Goal: Find contact information: Find contact information

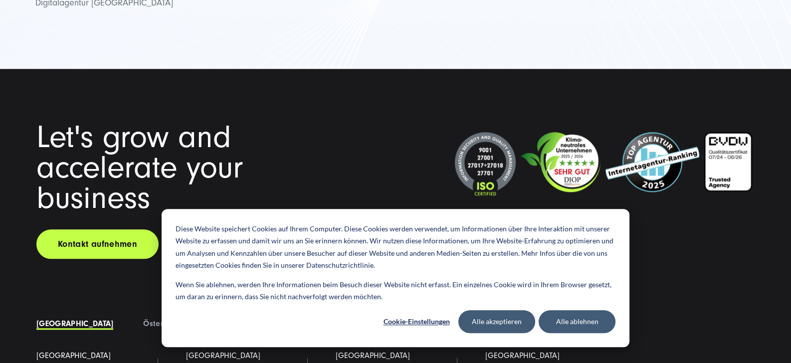
scroll to position [1396, 0]
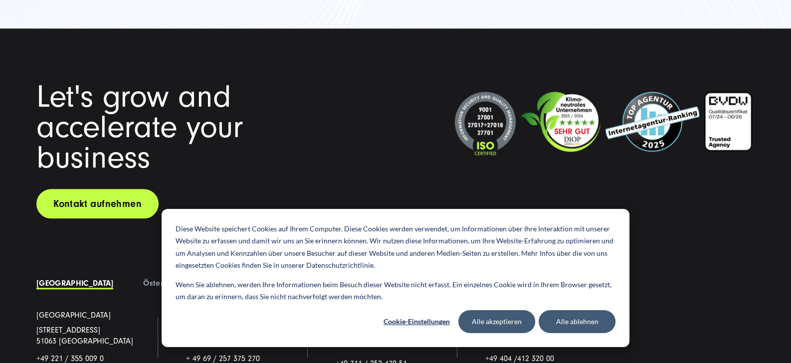
click at [99, 189] on link "Kontakt aufnehmen" at bounding box center [97, 203] width 122 height 29
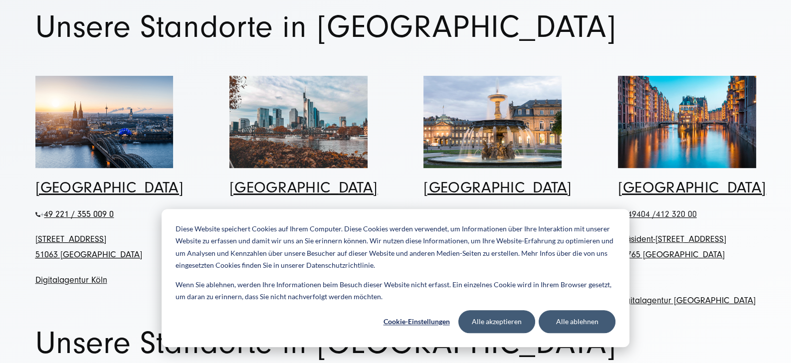
scroll to position [523, 0]
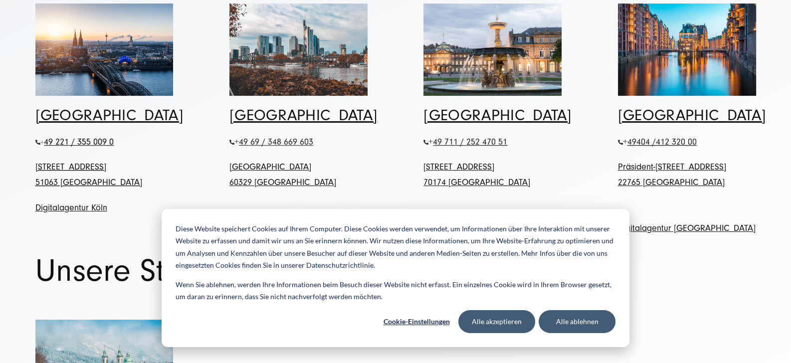
click at [67, 137] on span "49 221 / 355 009 0" at bounding box center [79, 142] width 70 height 10
click at [68, 137] on span "49 221 / 355 009 0" at bounding box center [79, 142] width 70 height 10
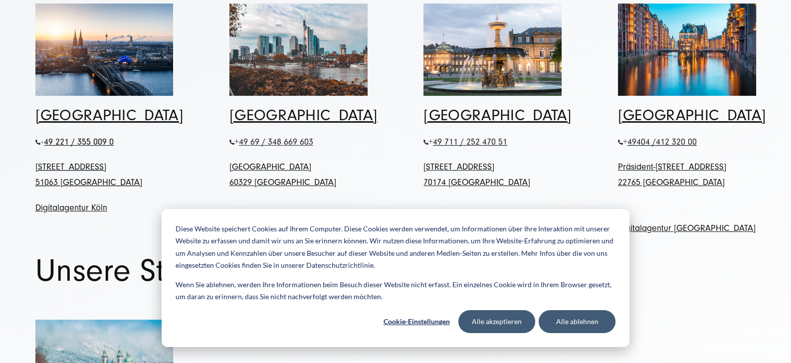
click at [43, 139] on span "+" at bounding box center [42, 142] width 4 height 7
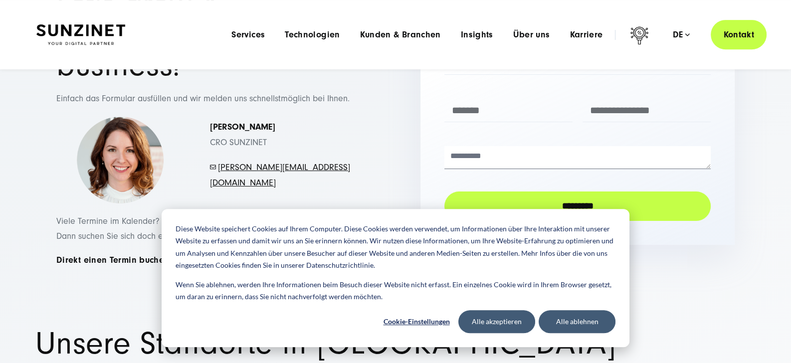
scroll to position [0, 0]
